Goal: Book appointment/travel/reservation

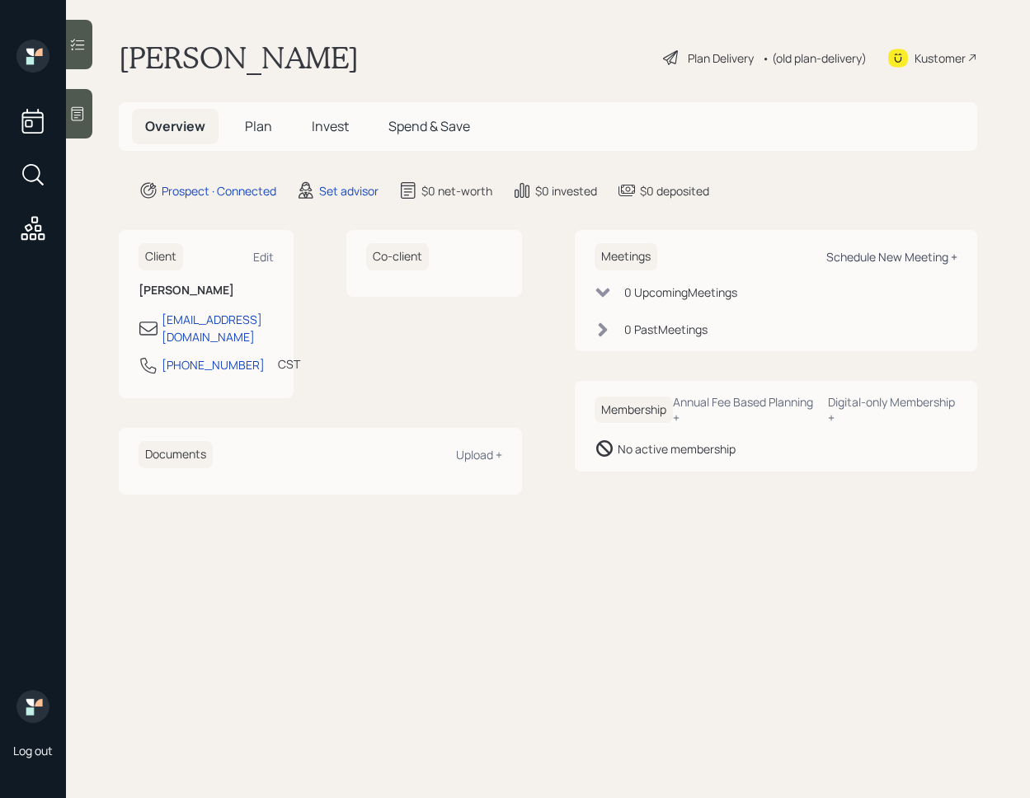
click at [890, 256] on div "Schedule New Meeting +" at bounding box center [891, 257] width 131 height 16
select select "round-[PERSON_NAME]"
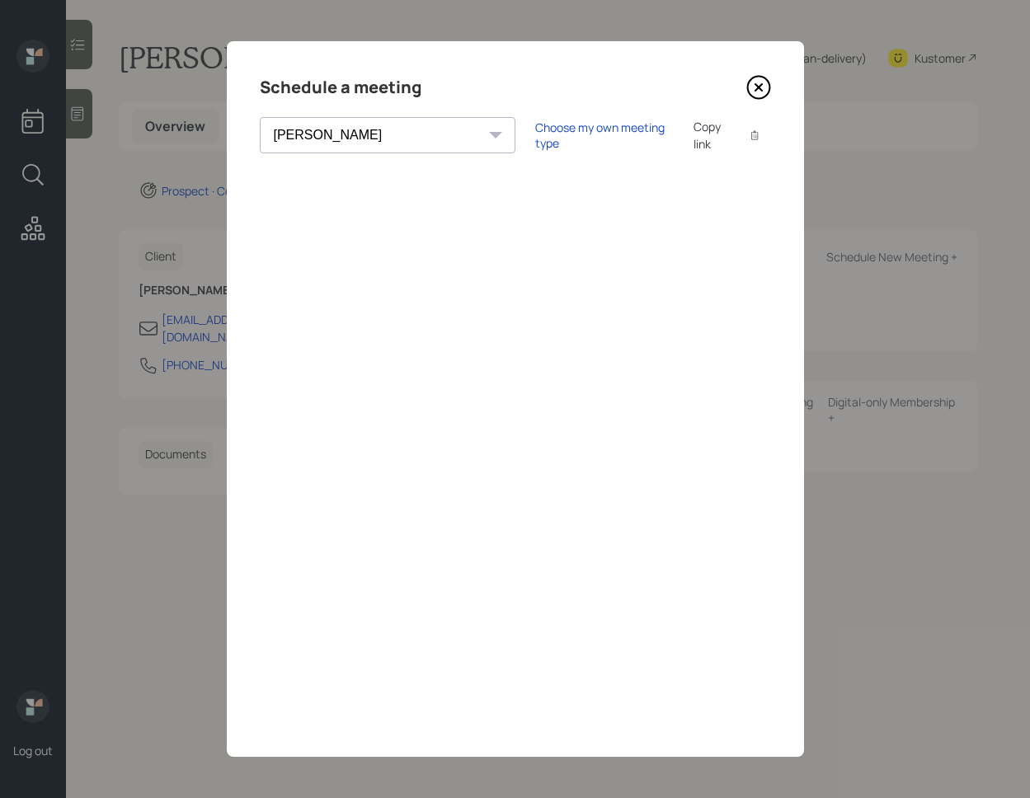
click at [769, 82] on icon at bounding box center [758, 87] width 25 height 25
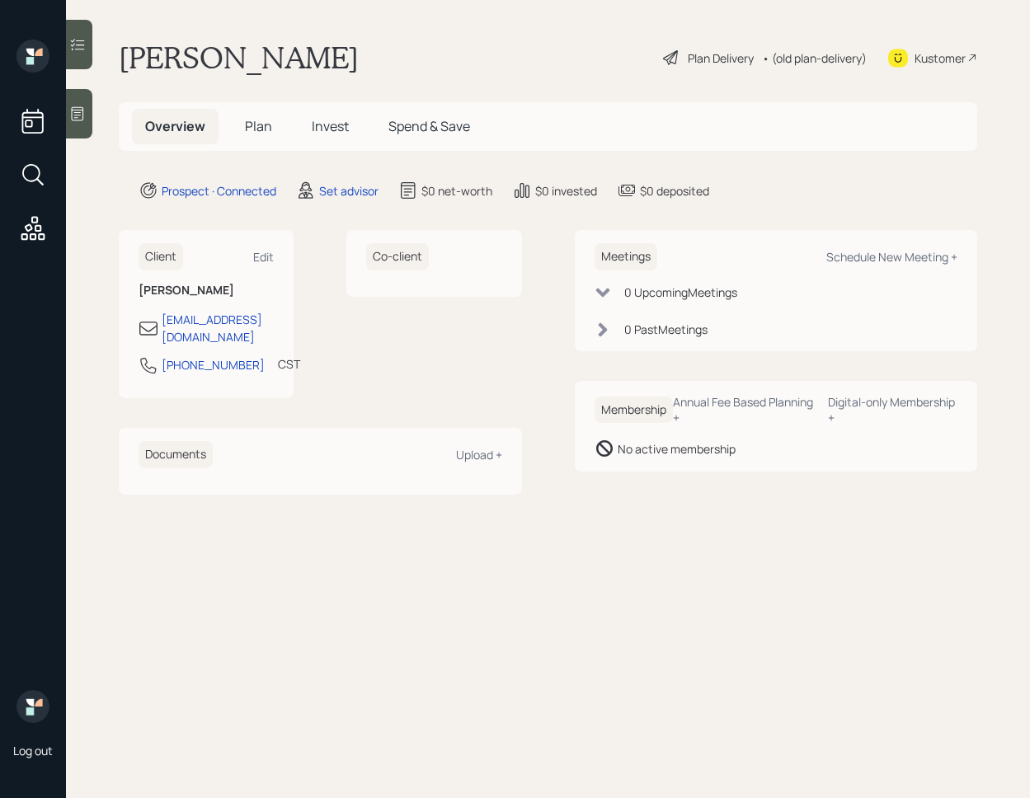
click at [85, 114] on icon at bounding box center [77, 114] width 16 height 16
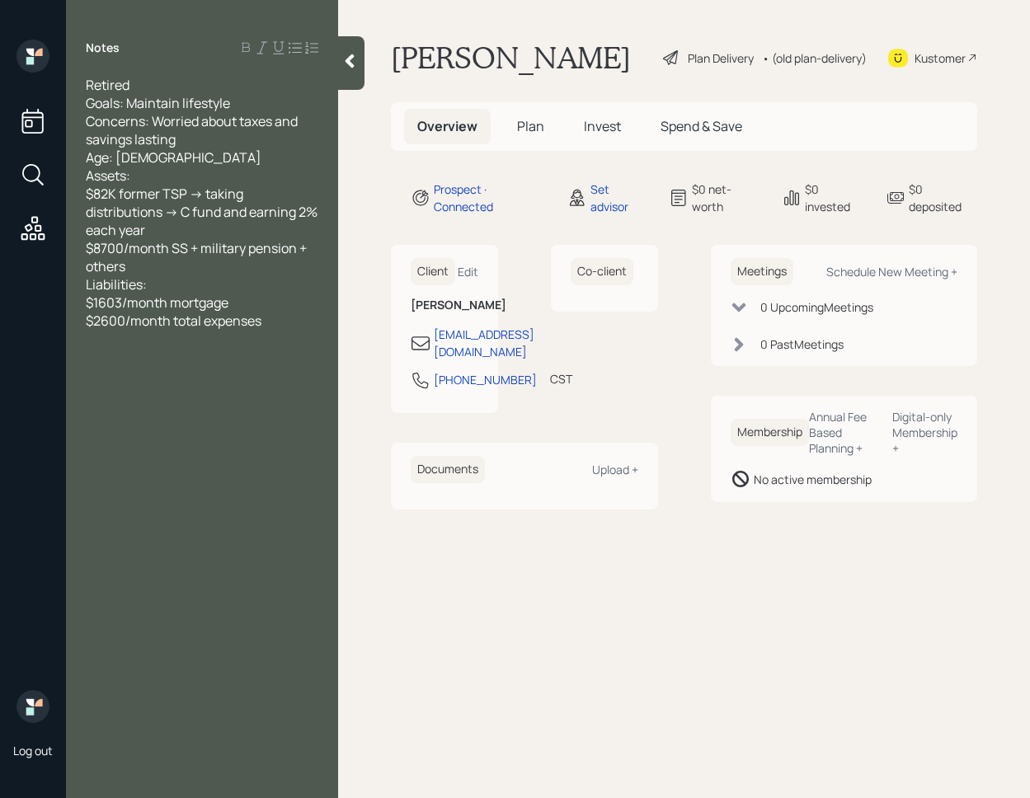
click at [350, 73] on div at bounding box center [351, 63] width 26 height 54
